Goal: Information Seeking & Learning: Learn about a topic

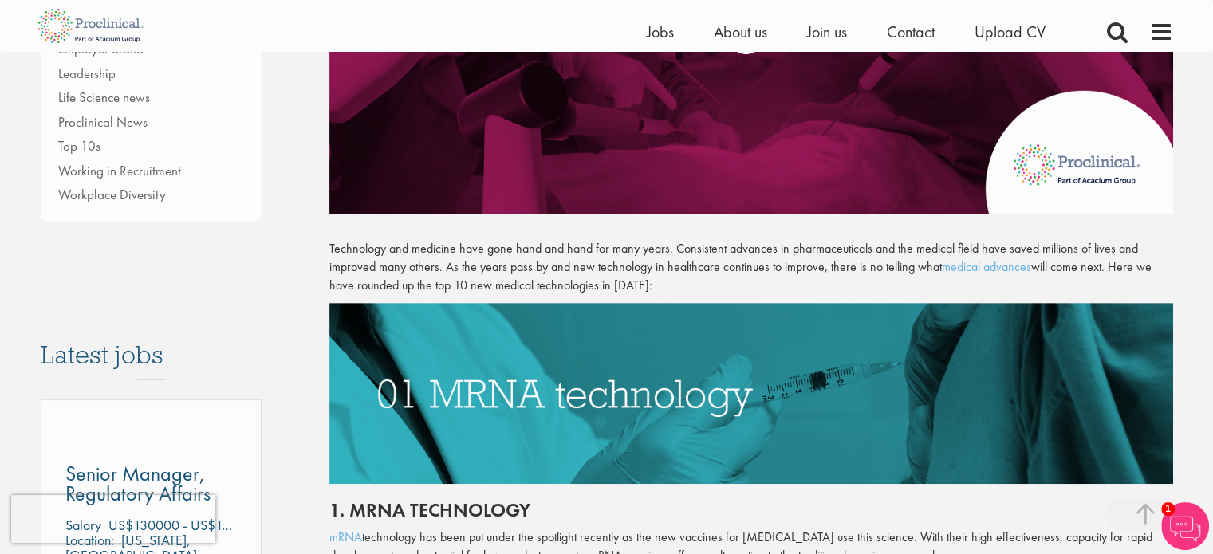
scroll to position [558, 0]
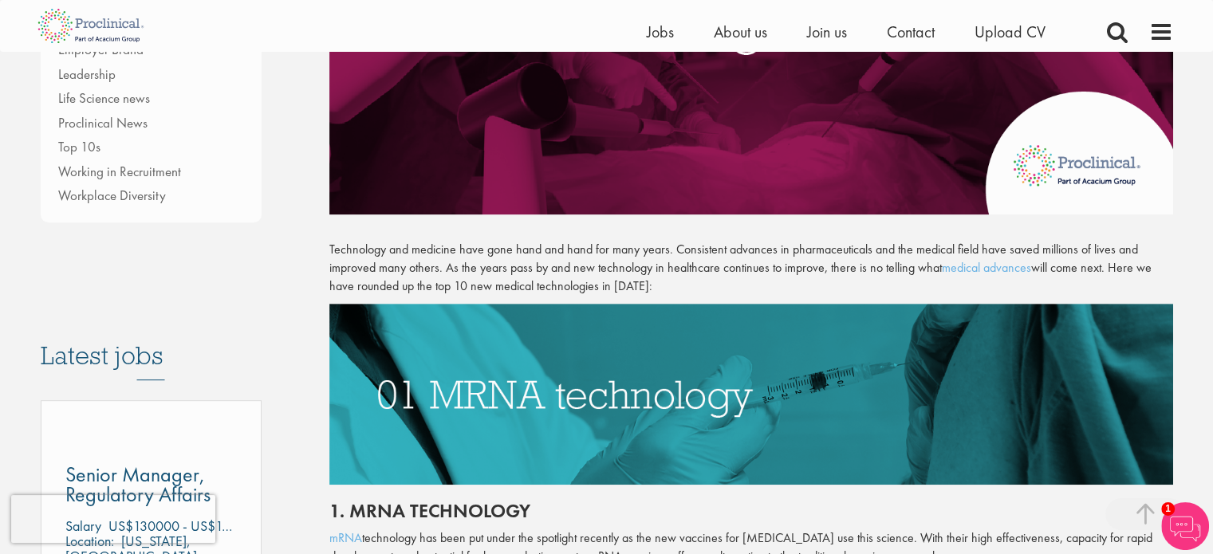
click at [711, 244] on p "Technology and medicine have gone hand and hand for many years. Consistent adva…" at bounding box center [751, 268] width 844 height 55
click at [731, 251] on p "Technology and medicine have gone hand and hand for many years. Consistent adva…" at bounding box center [751, 268] width 844 height 55
click at [743, 250] on p "Technology and medicine have gone hand and hand for many years. Consistent adva…" at bounding box center [751, 268] width 844 height 55
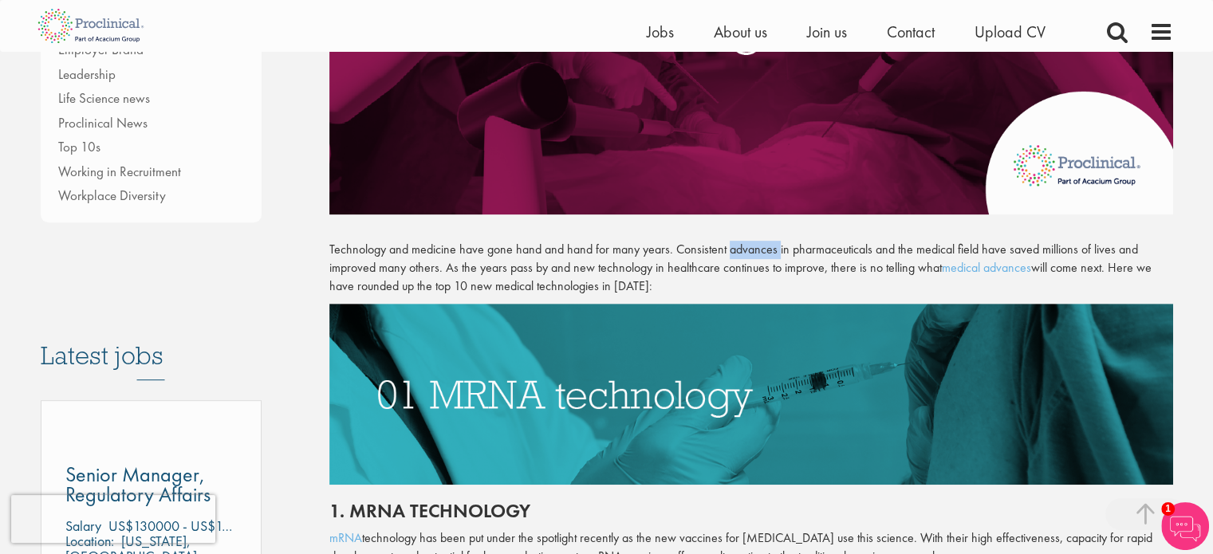
click at [743, 250] on p "Technology and medicine have gone hand and hand for many years. Consistent adva…" at bounding box center [751, 268] width 844 height 55
click at [759, 250] on p "Technology and medicine have gone hand and hand for many years. Consistent adva…" at bounding box center [751, 268] width 844 height 55
click at [842, 250] on p "Technology and medicine have gone hand and hand for many years. Consistent adva…" at bounding box center [751, 268] width 844 height 55
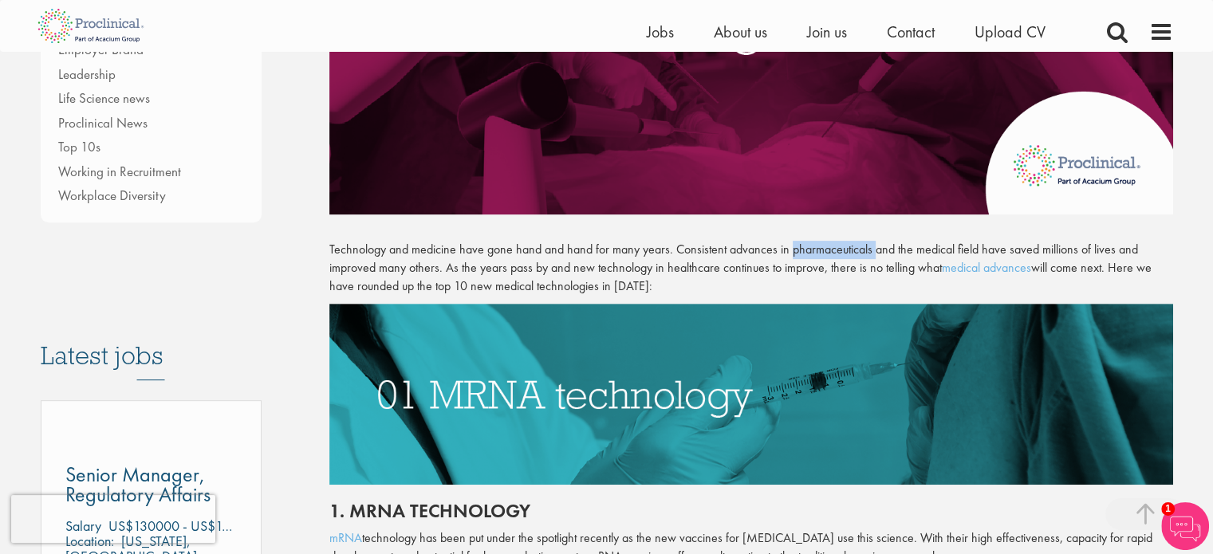
click at [840, 251] on p "Technology and medicine have gone hand and hand for many years. Consistent adva…" at bounding box center [751, 268] width 844 height 55
click at [842, 248] on p "Technology and medicine have gone hand and hand for many years. Consistent adva…" at bounding box center [751, 268] width 844 height 55
click at [930, 249] on p "Technology and medicine have gone hand and hand for many years. Consistent adva…" at bounding box center [751, 268] width 844 height 55
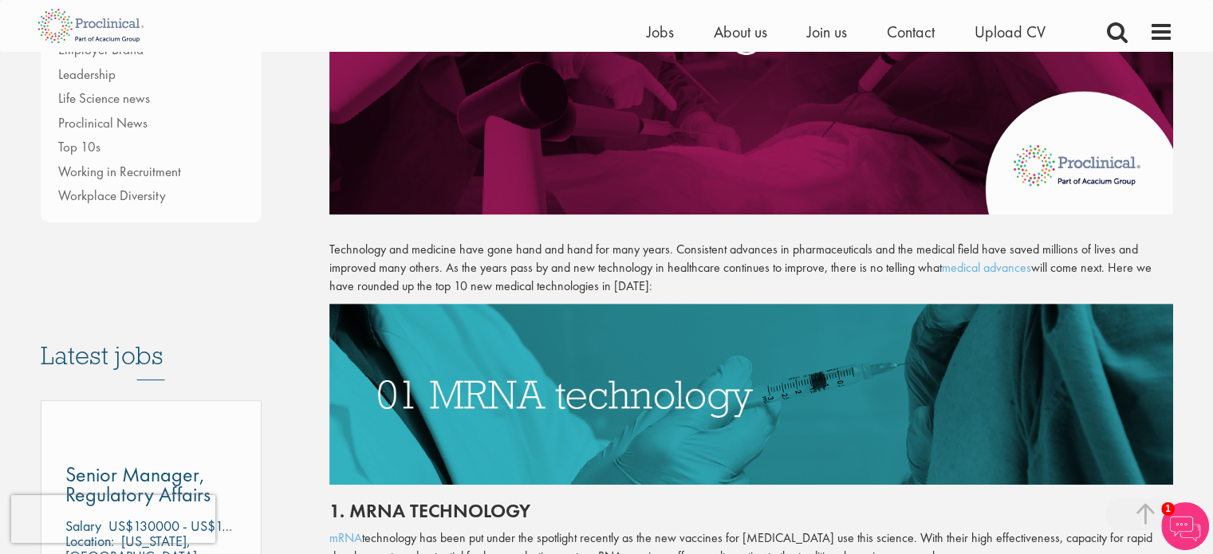
click at [962, 253] on p "Technology and medicine have gone hand and hand for many years. Consistent adva…" at bounding box center [751, 268] width 844 height 55
click at [994, 252] on p "Technology and medicine have gone hand and hand for many years. Consistent adva…" at bounding box center [751, 268] width 844 height 55
click at [1022, 248] on p "Technology and medicine have gone hand and hand for many years. Consistent adva…" at bounding box center [751, 268] width 844 height 55
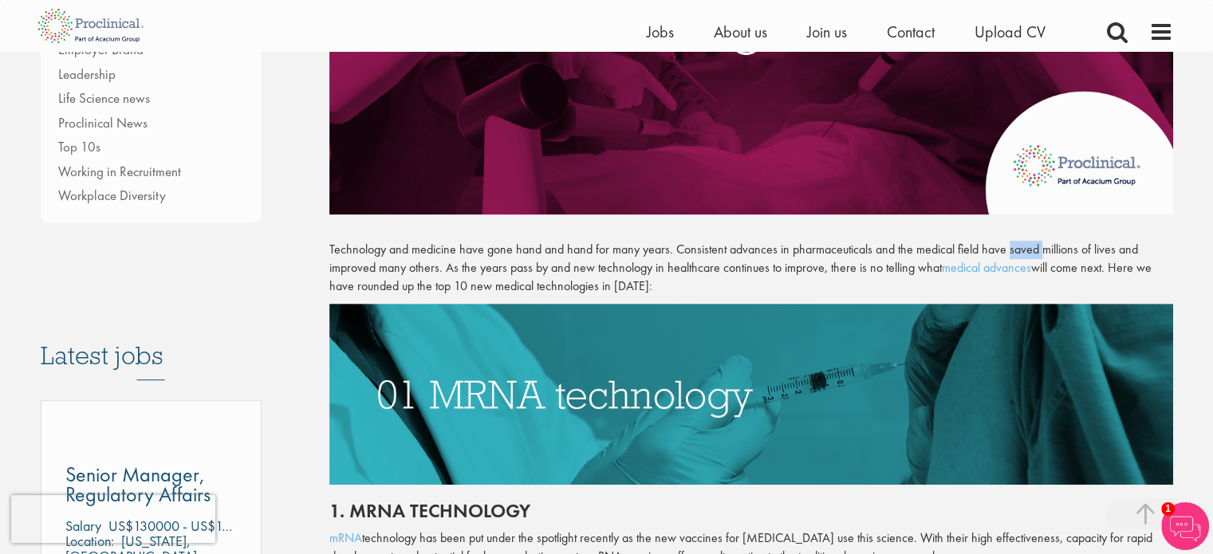
click at [1022, 248] on p "Technology and medicine have gone hand and hand for many years. Consistent adva…" at bounding box center [751, 268] width 844 height 55
click at [1074, 248] on p "Technology and medicine have gone hand and hand for many years. Consistent adva…" at bounding box center [751, 268] width 844 height 55
click at [1094, 252] on p "Technology and medicine have gone hand and hand for many years. Consistent adva…" at bounding box center [751, 268] width 844 height 55
click at [1074, 248] on p "Technology and medicine have gone hand and hand for many years. Consistent adva…" at bounding box center [751, 268] width 844 height 55
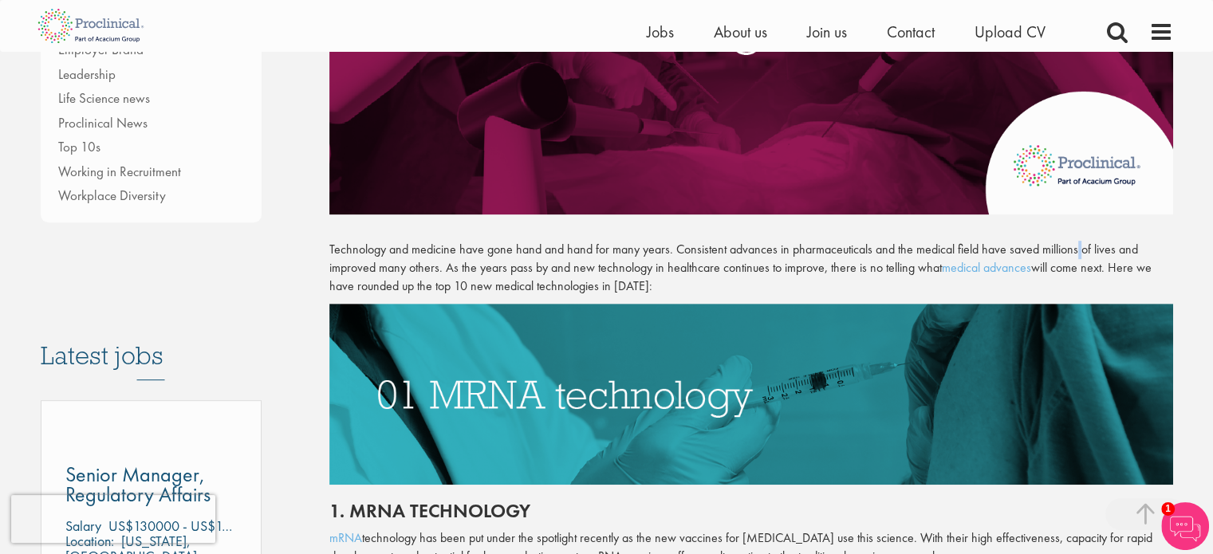
click at [1078, 250] on p "Technology and medicine have gone hand and hand for many years. Consistent adva…" at bounding box center [751, 268] width 844 height 55
click at [647, 266] on p "Technology and medicine have gone hand and hand for many years. Consistent adva…" at bounding box center [751, 268] width 844 height 55
click at [791, 264] on p "Technology and medicine have gone hand and hand for many years. Consistent adva…" at bounding box center [751, 268] width 844 height 55
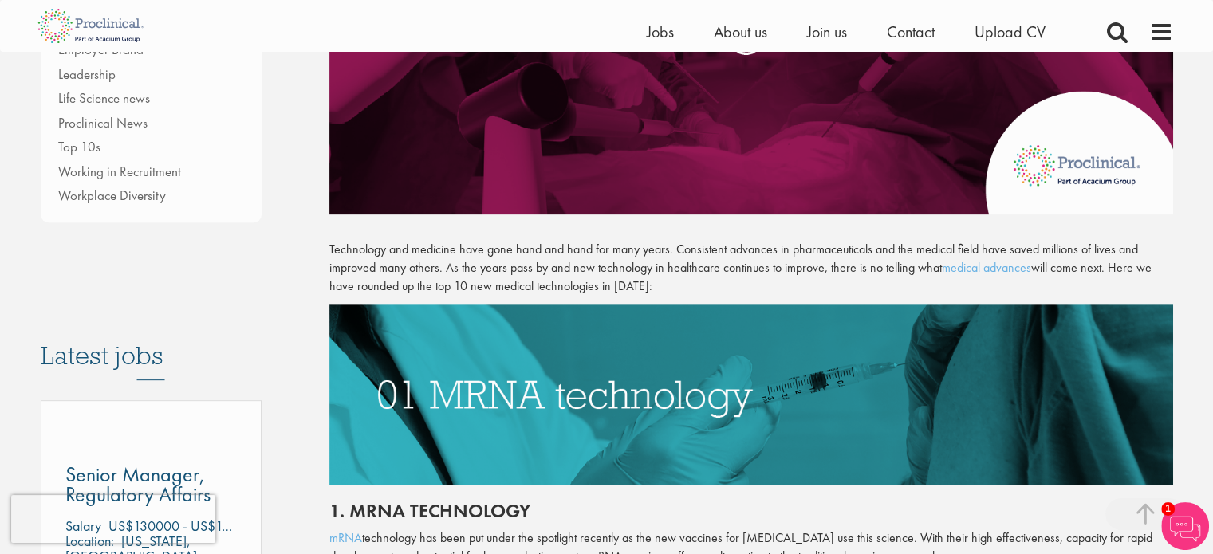
click at [724, 264] on p "Technology and medicine have gone hand and hand for many years. Consistent adva…" at bounding box center [751, 268] width 844 height 55
click at [749, 264] on p "Technology and medicine have gone hand and hand for many years. Consistent adva…" at bounding box center [751, 268] width 844 height 55
click at [694, 265] on p "Technology and medicine have gone hand and hand for many years. Consistent adva…" at bounding box center [751, 268] width 844 height 55
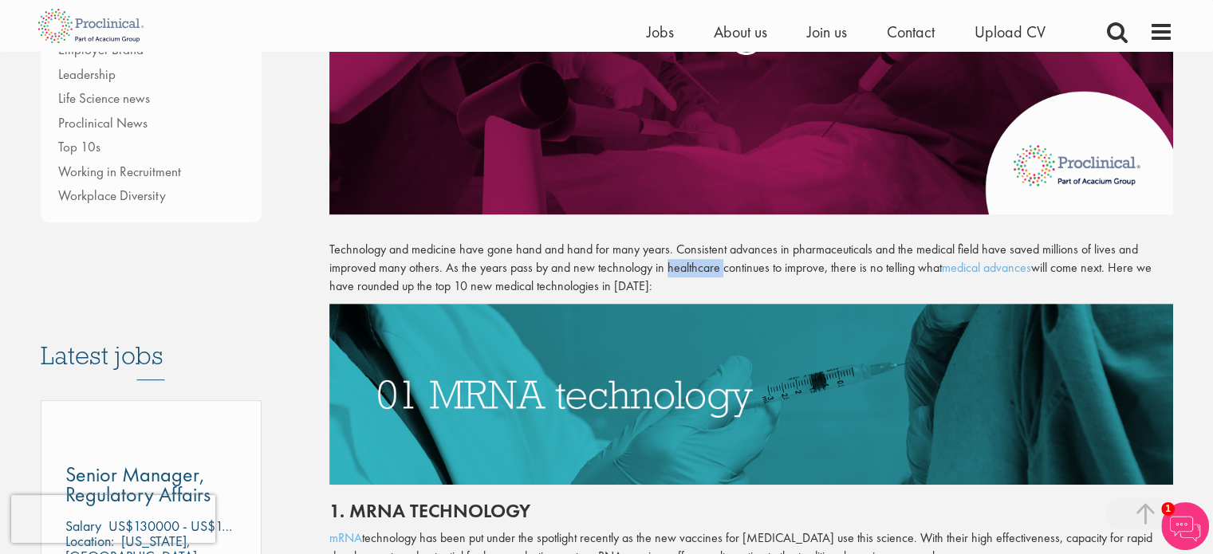
click at [694, 265] on p "Technology and medicine have gone hand and hand for many years. Consistent adva…" at bounding box center [751, 268] width 844 height 55
click at [743, 265] on p "Technology and medicine have gone hand and hand for many years. Consistent adva…" at bounding box center [751, 268] width 844 height 55
click at [726, 266] on p "Technology and medicine have gone hand and hand for many years. Consistent adva…" at bounding box center [751, 268] width 844 height 55
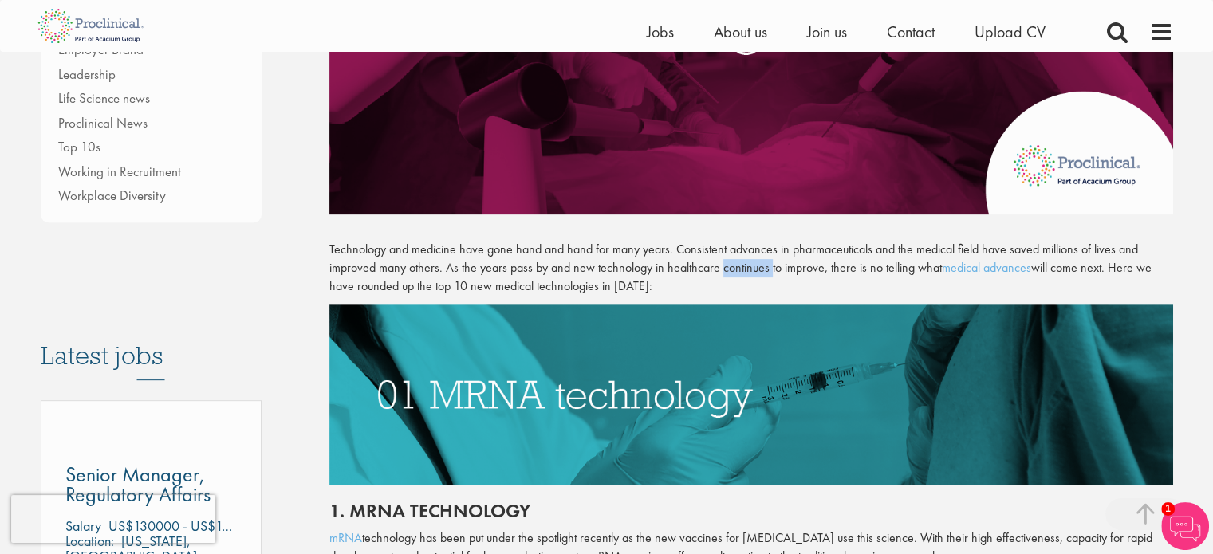
click at [748, 265] on p "Technology and medicine have gone hand and hand for many years. Consistent adva…" at bounding box center [751, 268] width 844 height 55
click at [775, 263] on p "Technology and medicine have gone hand and hand for many years. Consistent adva…" at bounding box center [751, 268] width 844 height 55
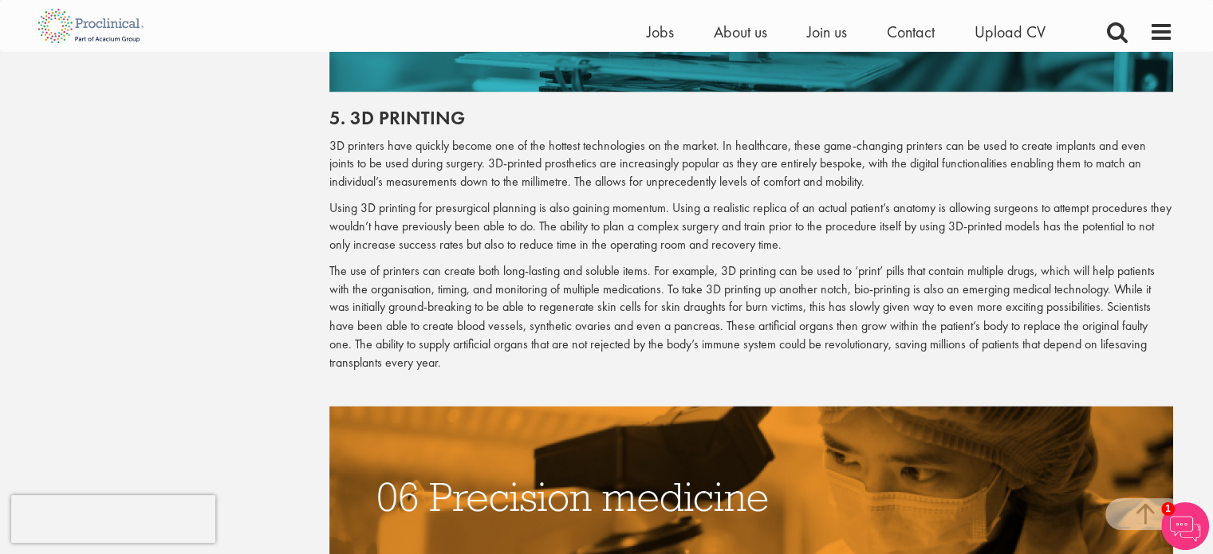
scroll to position [3111, 0]
